Goal: Task Accomplishment & Management: Manage account settings

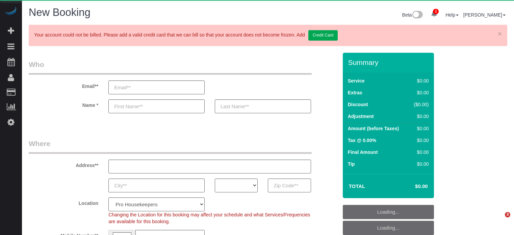
select select "4"
select select "number:9"
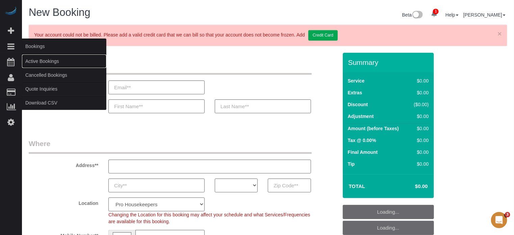
click at [53, 60] on link "Active Bookings" at bounding box center [64, 61] width 84 height 14
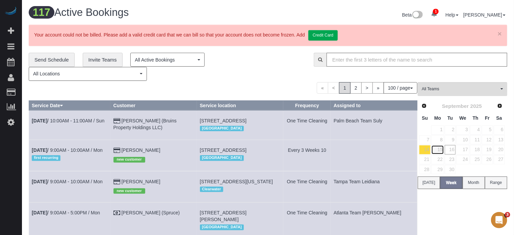
click at [439, 148] on link "15" at bounding box center [437, 149] width 12 height 9
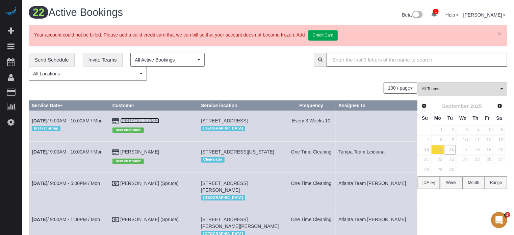
click at [141, 119] on link "Vita Yang" at bounding box center [139, 120] width 39 height 5
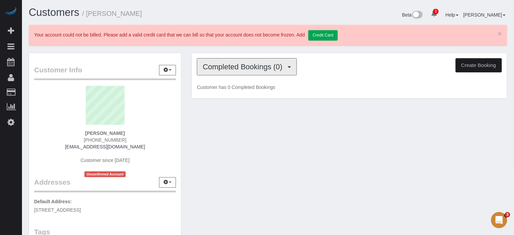
click at [240, 72] on button "Completed Bookings (0)" at bounding box center [247, 66] width 100 height 17
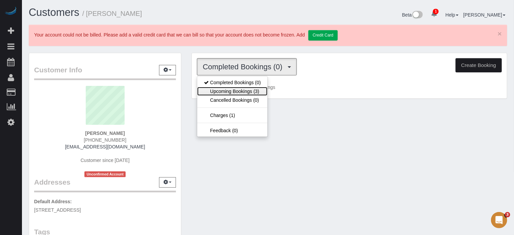
click at [244, 90] on link "Upcoming Bookings (3)" at bounding box center [232, 91] width 70 height 9
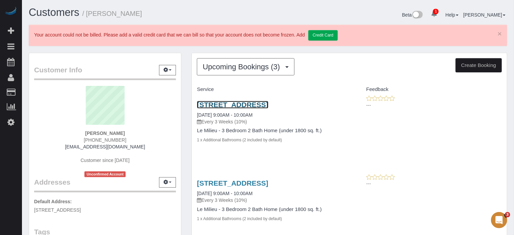
click at [226, 105] on link "120 Kingsgate Rd, Lake Oswego, OR 97035" at bounding box center [232, 105] width 71 height 8
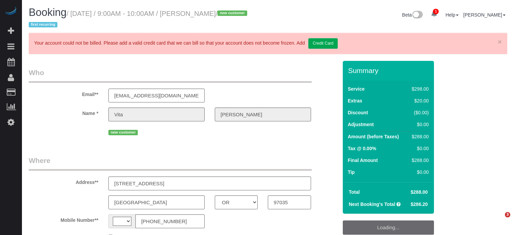
select select "OR"
select select "string:[GEOGRAPHIC_DATA]"
select select "object:728"
select select "string:fspay-697a2dab-71cf-4856-a068-05ef7c824974"
select select "5"
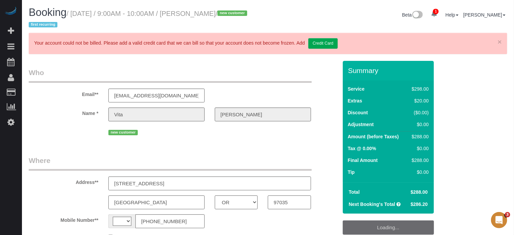
select select "spot1"
select select "number:9"
